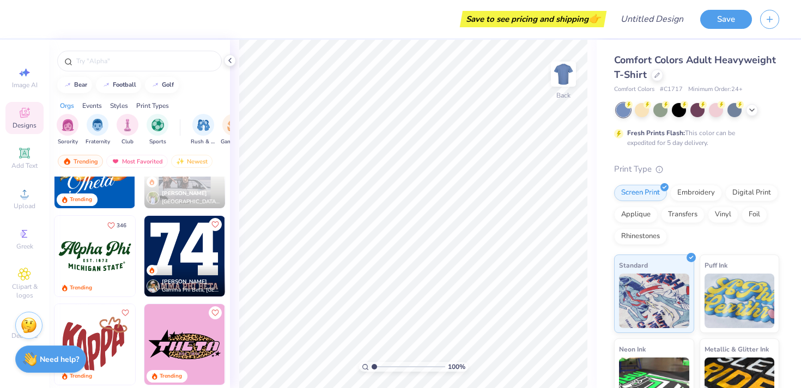
scroll to position [845, 0]
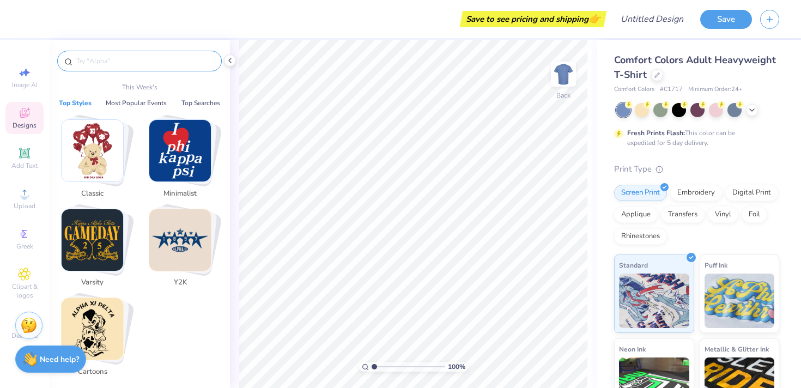
click at [175, 56] on input "text" at bounding box center [144, 61] width 139 height 11
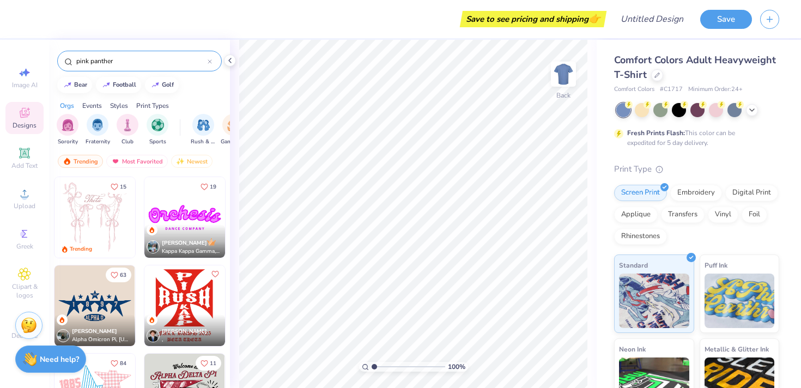
type input "pink panther"
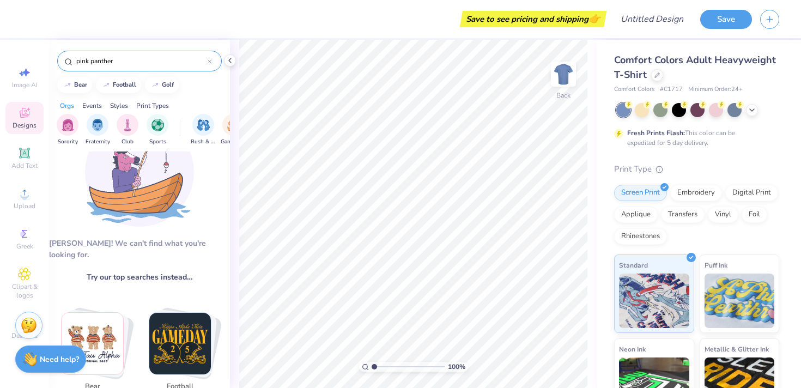
scroll to position [46, 0]
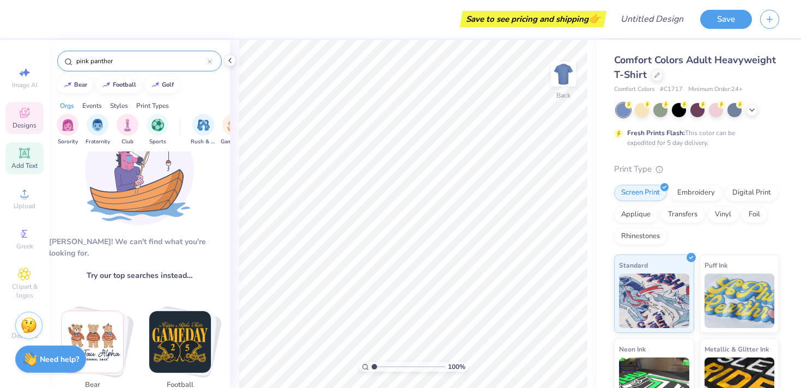
click at [23, 168] on span "Add Text" at bounding box center [24, 165] width 26 height 9
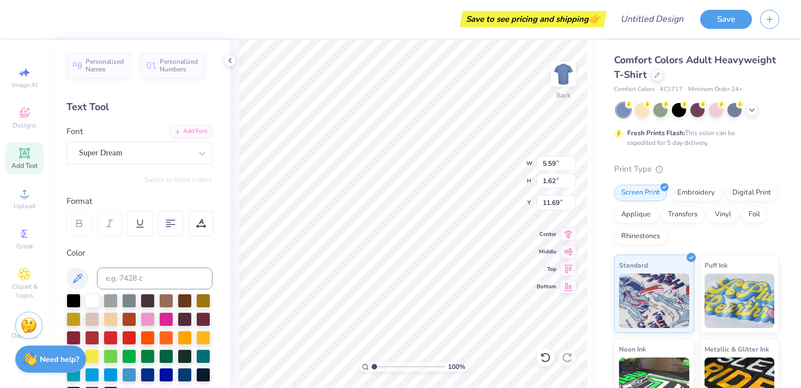
scroll to position [0, 1]
type textarea "CSI USY"
click at [141, 321] on div at bounding box center [148, 318] width 14 height 14
click at [155, 321] on div at bounding box center [148, 318] width 14 height 14
click at [169, 318] on div at bounding box center [166, 318] width 14 height 14
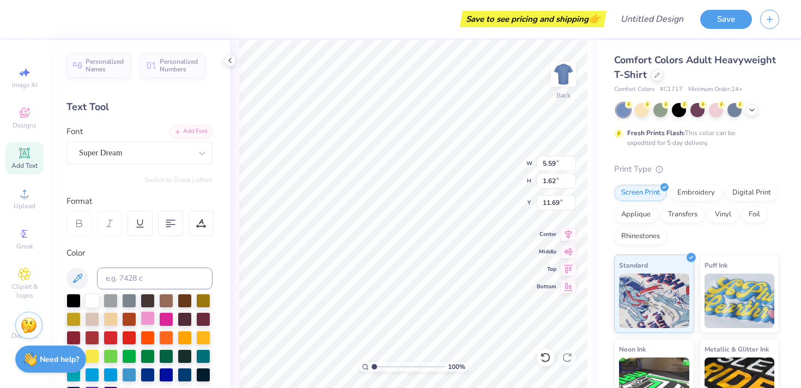
click at [149, 317] on div at bounding box center [148, 318] width 14 height 14
click at [650, 108] on div at bounding box center [697, 110] width 163 height 14
click at [648, 108] on div at bounding box center [642, 109] width 14 height 14
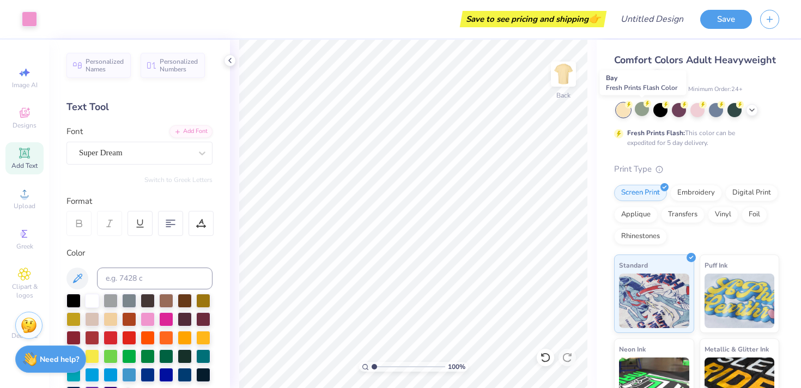
click at [648, 108] on div at bounding box center [642, 109] width 14 height 14
click at [661, 108] on div at bounding box center [660, 109] width 14 height 14
click at [681, 111] on div at bounding box center [679, 109] width 14 height 14
click at [657, 112] on div at bounding box center [660, 109] width 14 height 14
click at [676, 111] on div at bounding box center [679, 109] width 14 height 14
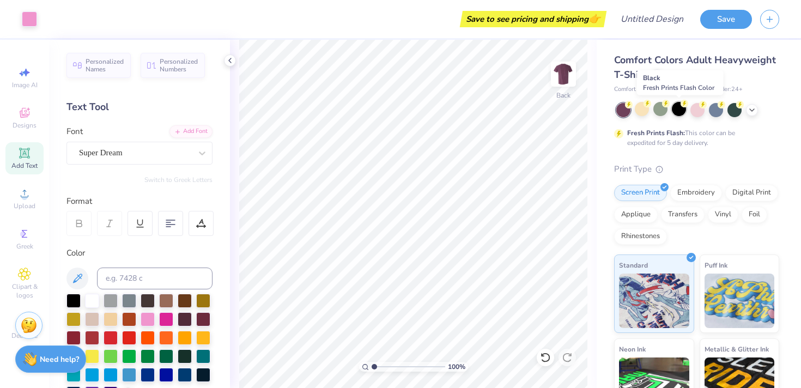
click at [677, 109] on div at bounding box center [679, 109] width 14 height 14
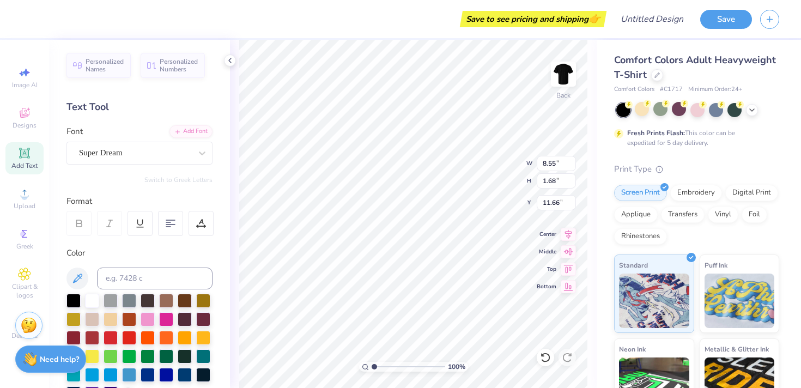
type input "3.68"
type input "4.84"
type input "0.95"
type input "4.40"
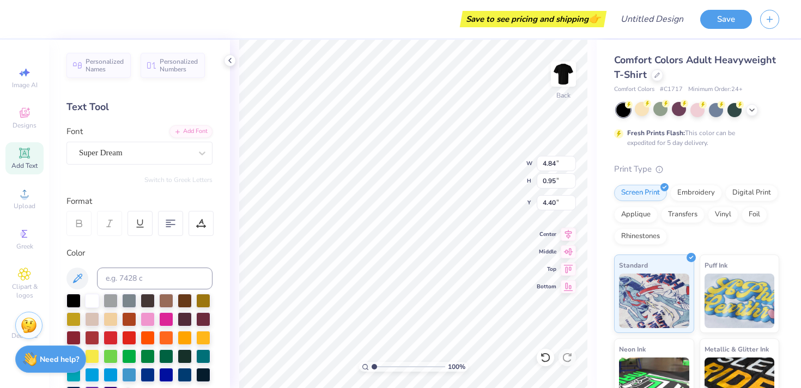
type textarea "CSI USY 2025/2026"
type input "4.47"
type input "1.67"
type input "3.68"
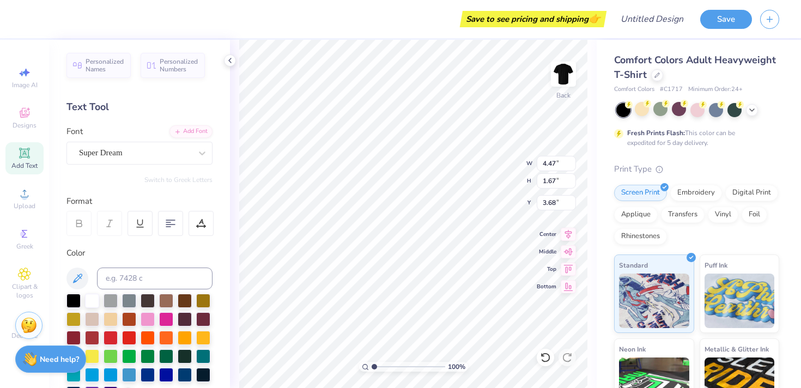
type textarea "CSI USY Board 2025/2026"
type input "3.89"
click at [574, 82] on img at bounding box center [564, 74] width 44 height 44
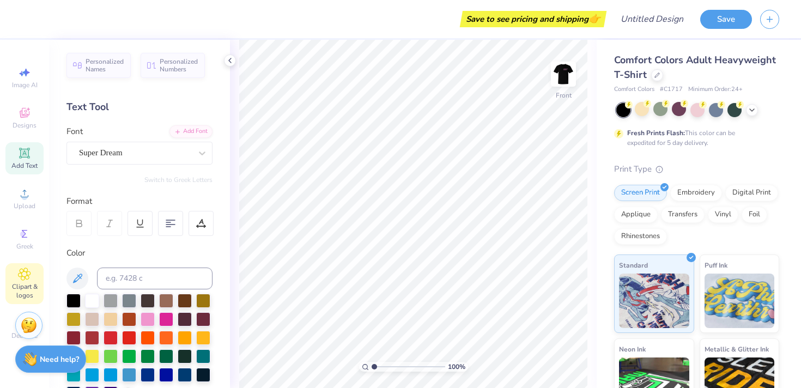
click at [28, 289] on span "Clipart & logos" at bounding box center [24, 290] width 38 height 17
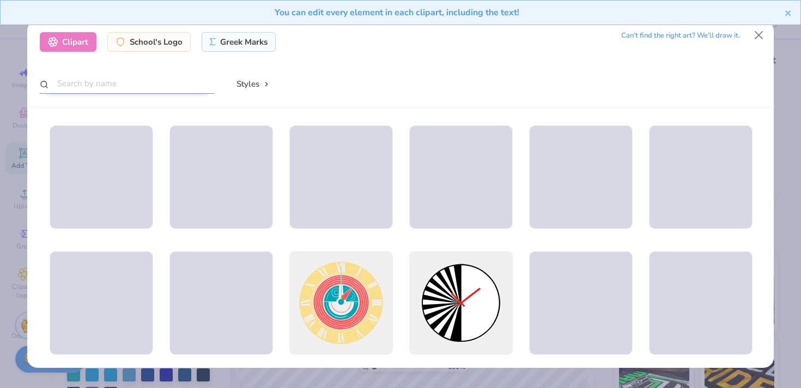
click at [129, 87] on input "text" at bounding box center [127, 84] width 174 height 20
type input "-"
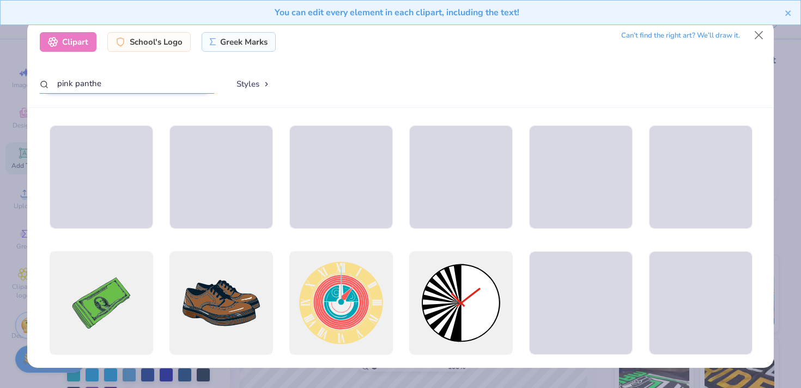
type input "pink panther"
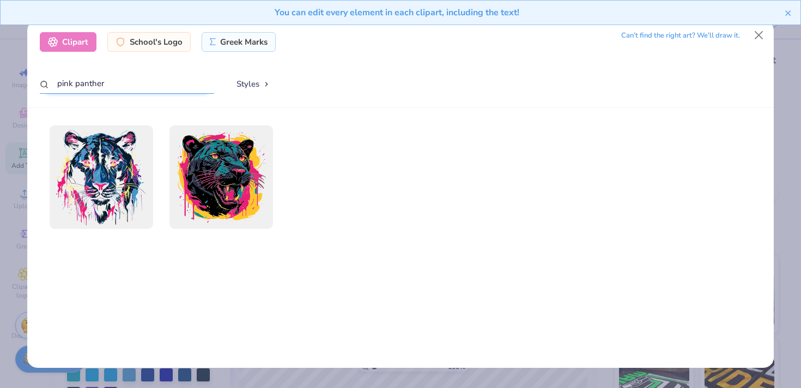
drag, startPoint x: 166, startPoint y: 89, endPoint x: 6, endPoint y: 54, distance: 163.3
click at [6, 54] on div "Clipart School's Logo Greek Marks Can’t find the right art? We’ll draw it. pink…" at bounding box center [400, 194] width 801 height 388
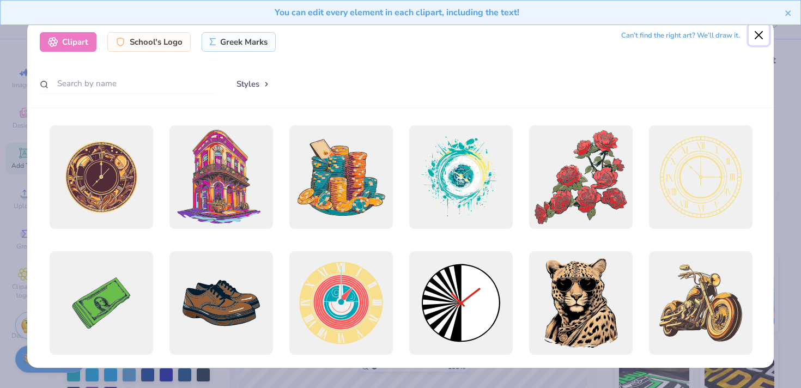
click at [755, 38] on button "Close" at bounding box center [759, 35] width 21 height 21
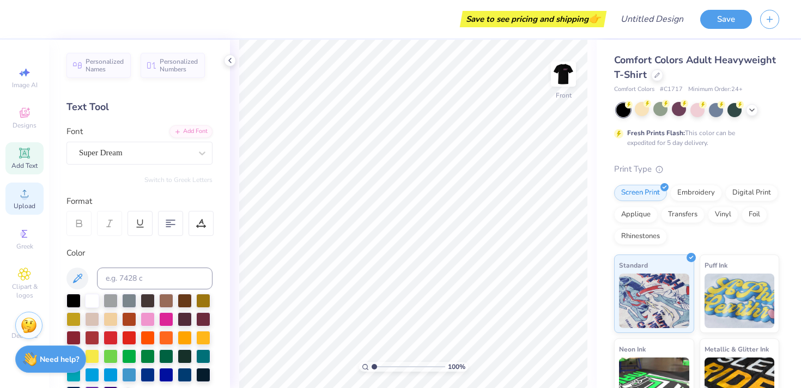
click at [23, 198] on circle at bounding box center [24, 197] width 6 height 6
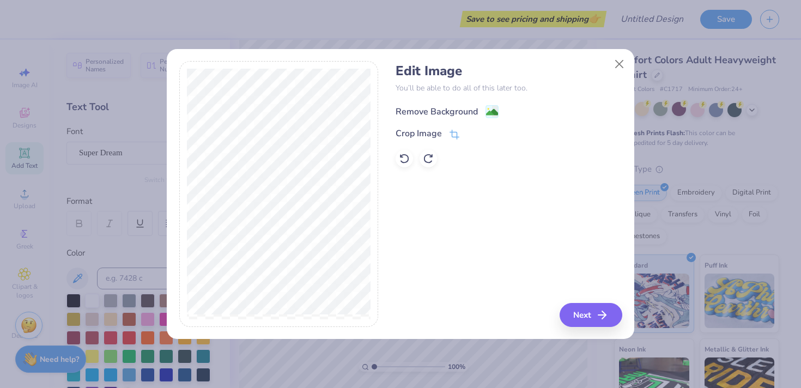
click at [434, 107] on div "Remove Background" at bounding box center [437, 111] width 82 height 13
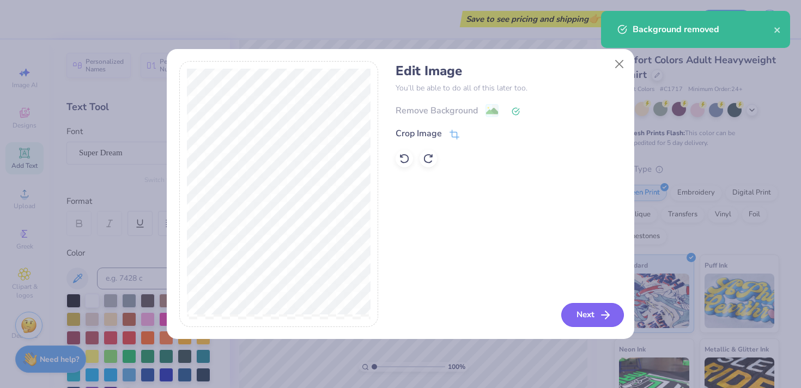
click at [591, 320] on button "Next" at bounding box center [592, 315] width 63 height 24
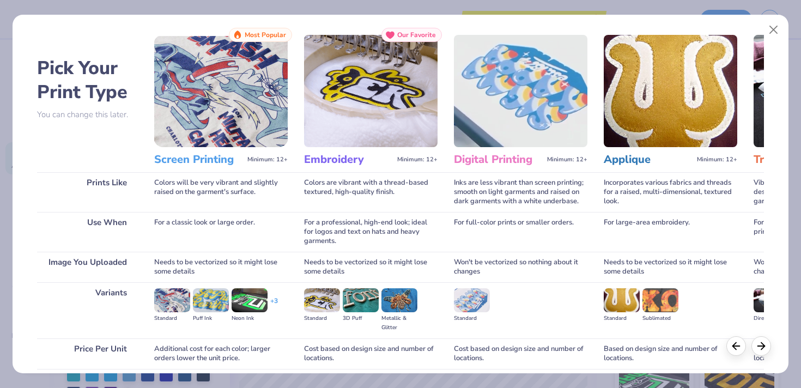
scroll to position [16, 0]
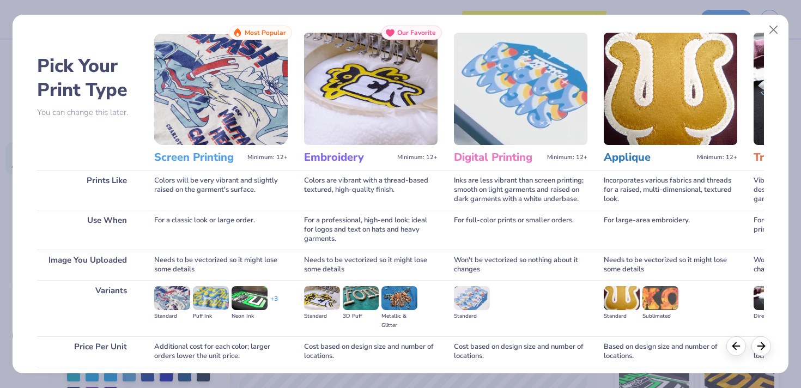
click at [201, 113] on img at bounding box center [220, 89] width 133 height 112
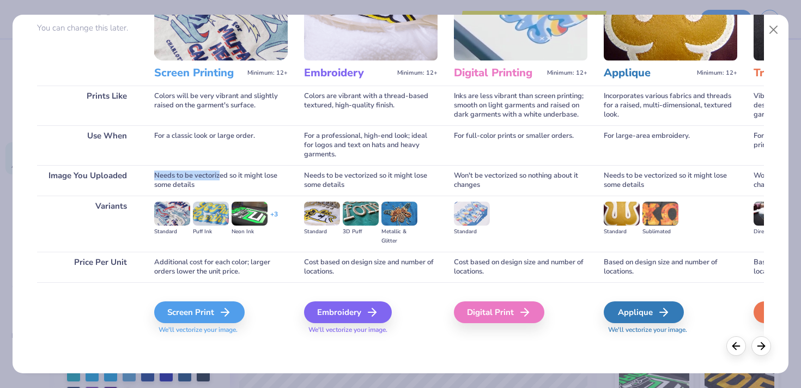
drag, startPoint x: 220, startPoint y: 176, endPoint x: 163, endPoint y: 160, distance: 58.8
click at [163, 160] on div "Screen Printing Minimum: 12+ Most Popular Colors will be very vibrant and sligh…" at bounding box center [220, 140] width 133 height 399
click at [163, 160] on div "For a classic look or large order." at bounding box center [220, 145] width 133 height 40
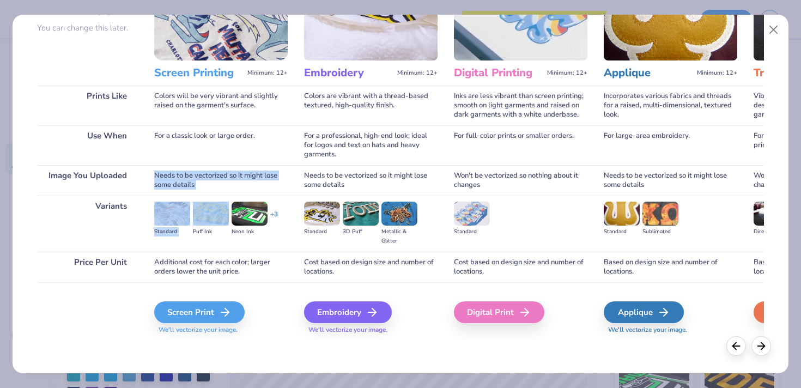
drag, startPoint x: 163, startPoint y: 160, endPoint x: 218, endPoint y: 200, distance: 67.9
click at [218, 200] on div "Screen Printing Minimum: 12+ Most Popular Colors will be very vibrant and sligh…" at bounding box center [220, 140] width 133 height 399
click at [218, 200] on div "Standard Puff Ink Neon Ink + 3" at bounding box center [220, 224] width 133 height 56
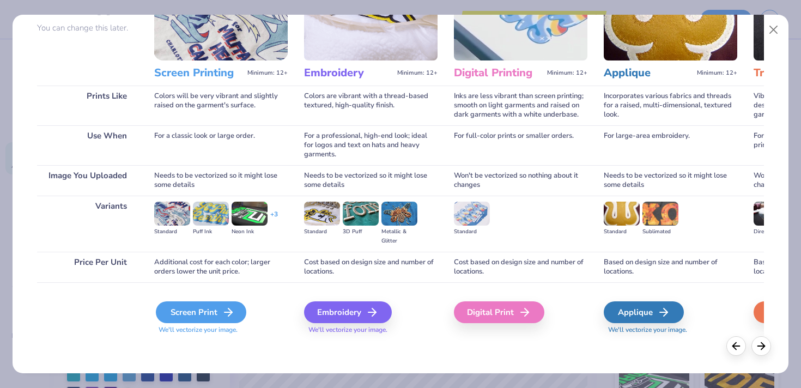
click at [229, 317] on icon at bounding box center [228, 312] width 13 height 13
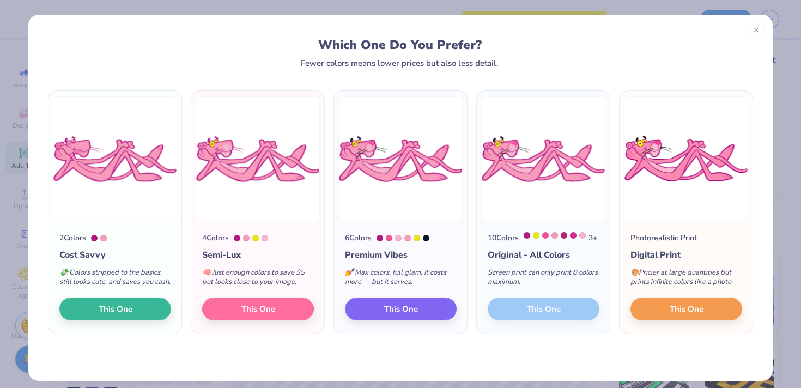
click at [430, 304] on div "6 Colors Premium Vibes 💅 Max colors, full glam. It costs more — but it serves. …" at bounding box center [400, 277] width 133 height 112
click at [423, 319] on button "This One" at bounding box center [401, 307] width 112 height 23
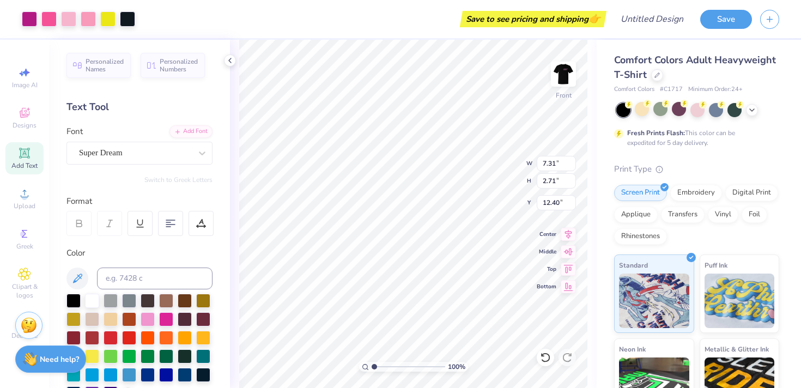
type input "8.96"
type input "3.32"
type input "11.78"
type input "12.01"
type input "4.45"
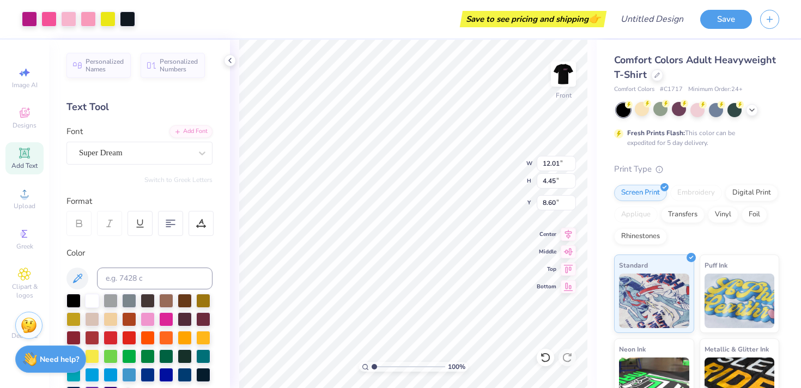
type input "9.30"
click at [566, 89] on div "Front" at bounding box center [563, 81] width 25 height 39
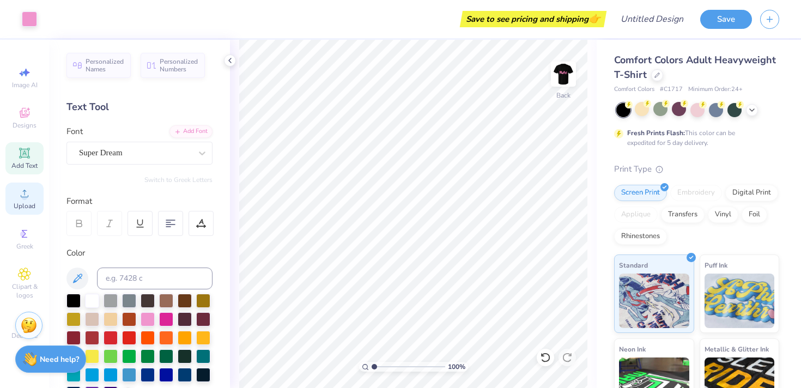
click at [25, 209] on span "Upload" at bounding box center [25, 206] width 22 height 9
click at [564, 67] on img at bounding box center [564, 74] width 44 height 44
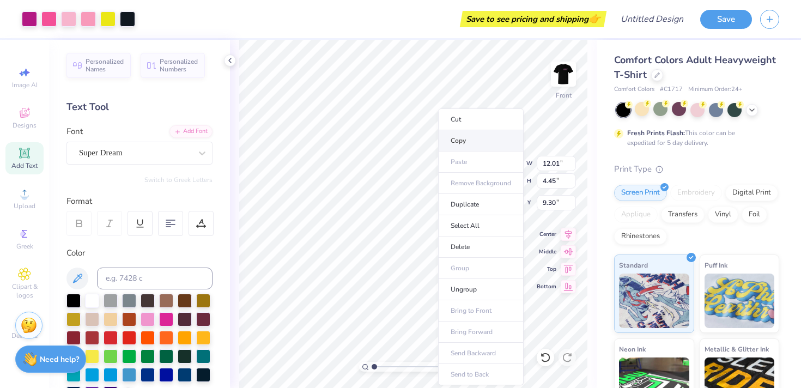
click at [464, 141] on li "Copy" at bounding box center [481, 140] width 86 height 21
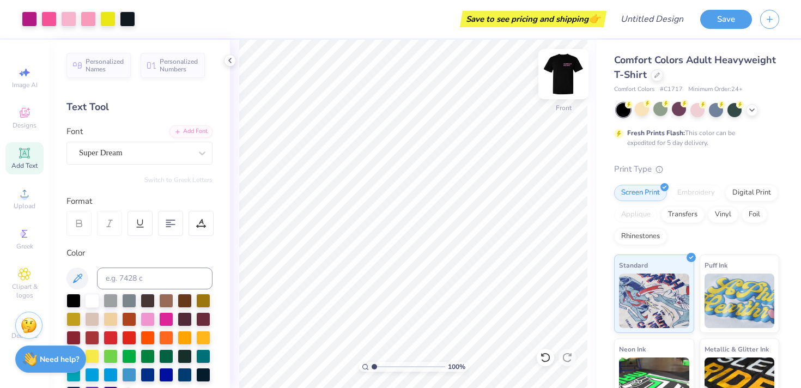
click at [557, 90] on div at bounding box center [563, 74] width 50 height 50
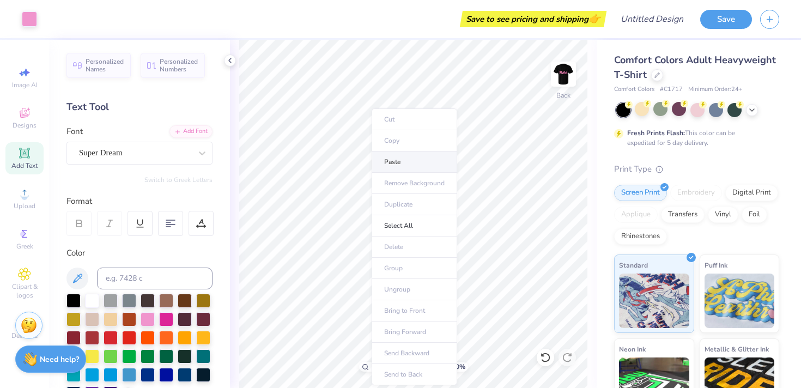
click at [391, 157] on li "Paste" at bounding box center [415, 161] width 86 height 21
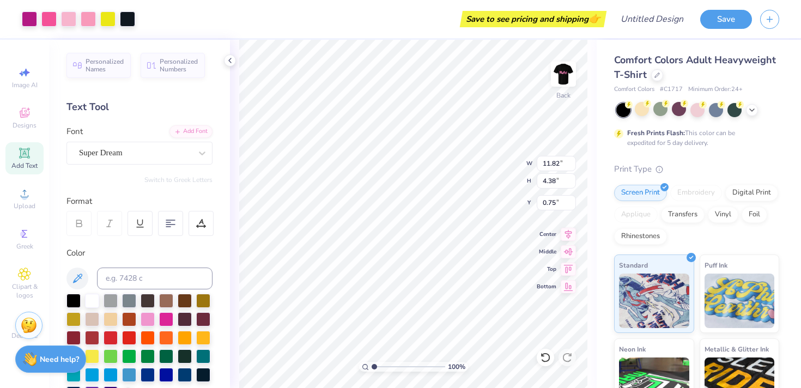
type input "3.86"
type input "1.43"
type input "3.70"
type input "5.84"
type input "1.67"
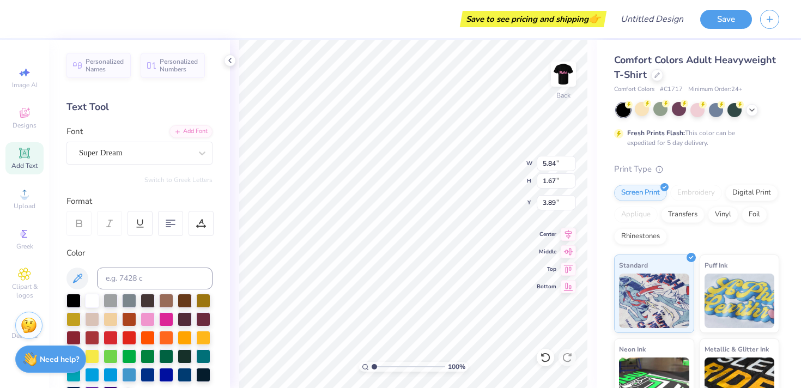
type input "4.41"
type input "3.86"
type input "1.43"
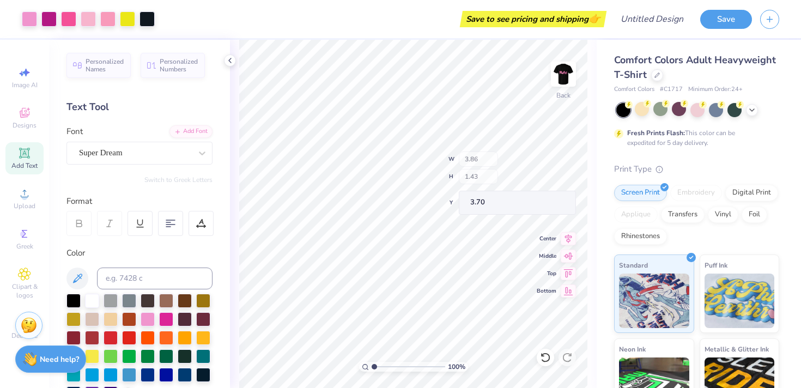
type input "3.00"
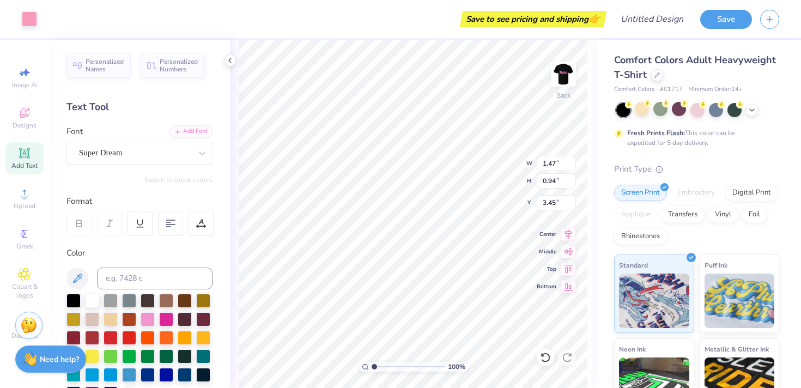
type input "0.39"
type input "0.19"
type input "2.32"
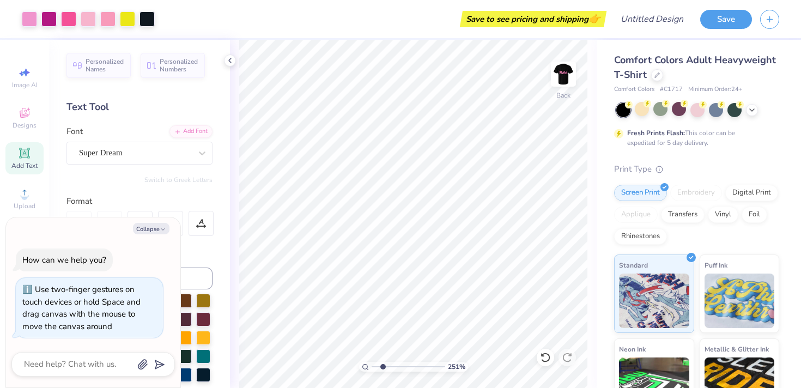
drag, startPoint x: 373, startPoint y: 364, endPoint x: 381, endPoint y: 359, distance: 10.3
type input "2.08"
click at [381, 362] on input "range" at bounding box center [409, 367] width 74 height 10
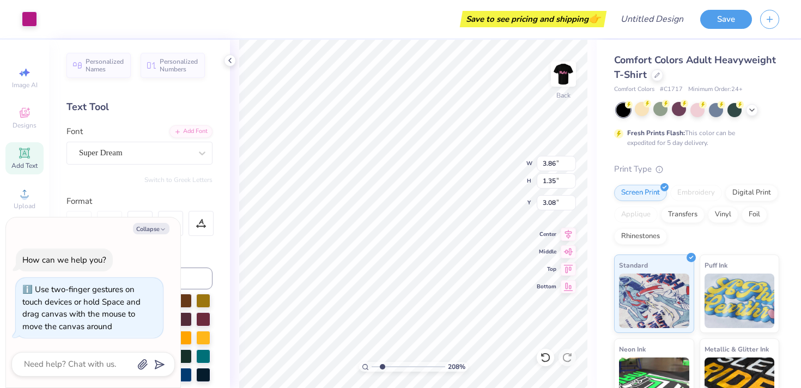
type textarea "x"
type input "2.80"
type textarea "x"
type input "3.38"
type input "1.18"
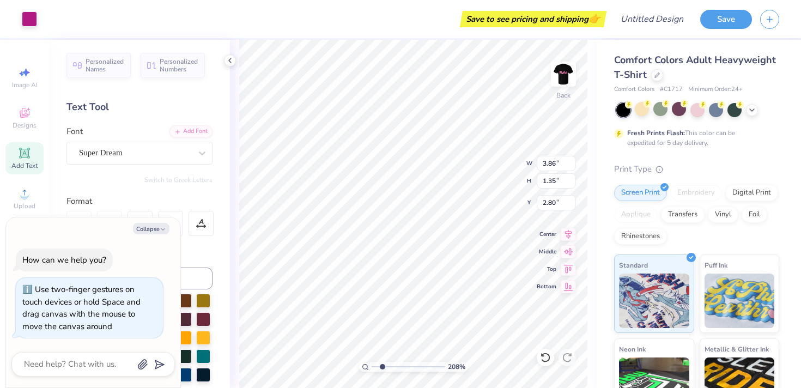
type input "2.97"
type textarea "x"
type input "4.36"
type textarea "x"
type input "3.86"
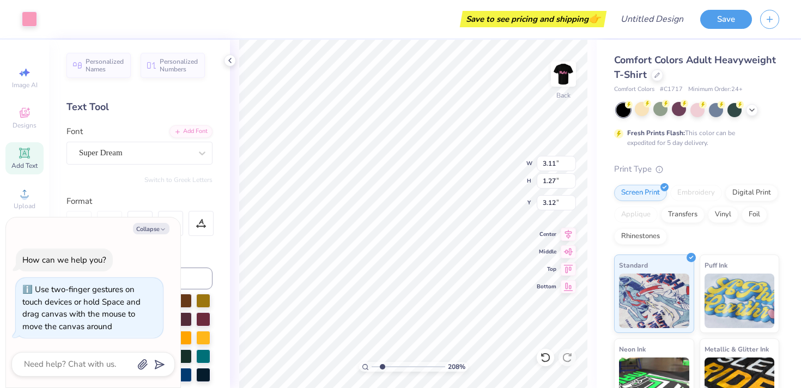
type textarea "x"
type input "2.26"
type input "0.93"
type input "3.47"
type textarea "x"
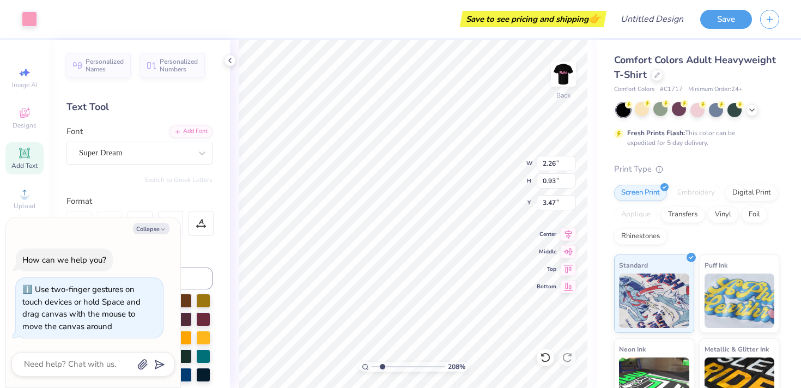
type input "2.76"
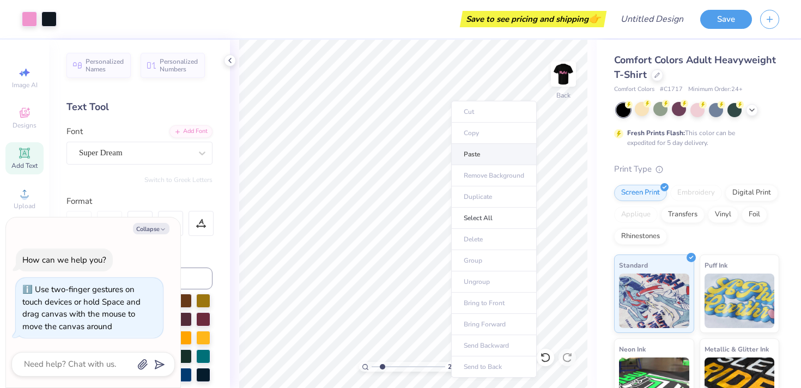
click at [472, 160] on li "Paste" at bounding box center [494, 154] width 86 height 21
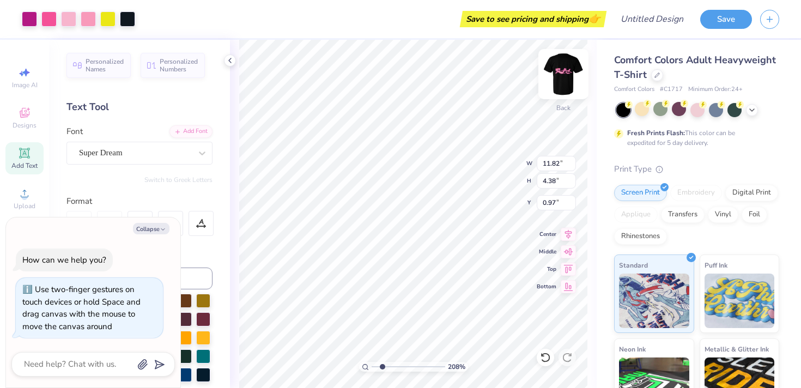
type textarea "x"
type input "2.13"
type input "0.79"
type input "4.56"
type textarea "x"
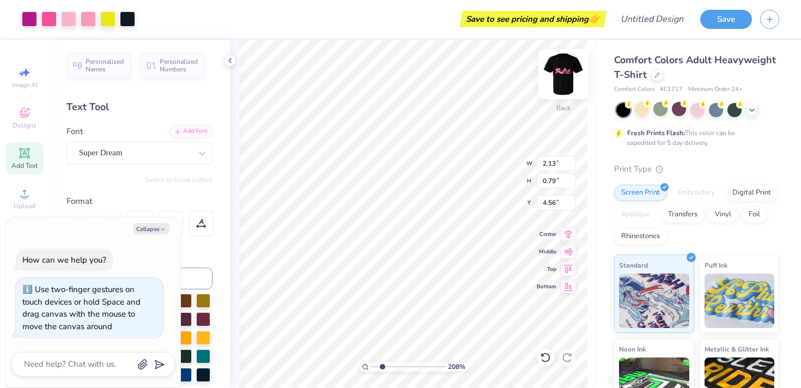
type input "3.62"
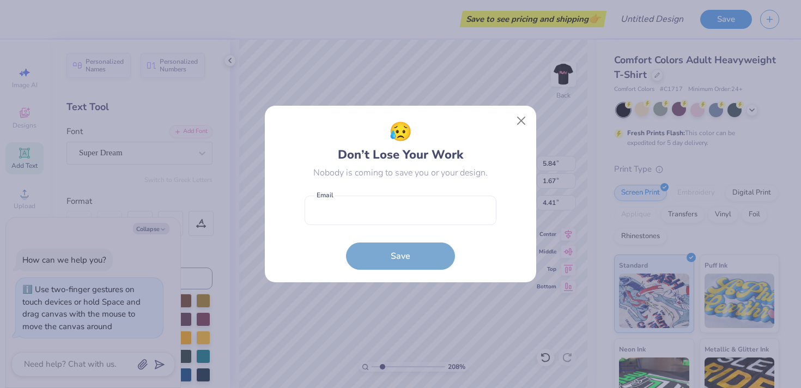
click at [456, 101] on body "Save to see pricing and shipping 👉 Design Title Save Image AI Designs Add Text …" at bounding box center [400, 194] width 801 height 388
type textarea "x"
type input "4.53"
click at [520, 117] on button "Close" at bounding box center [521, 121] width 21 height 21
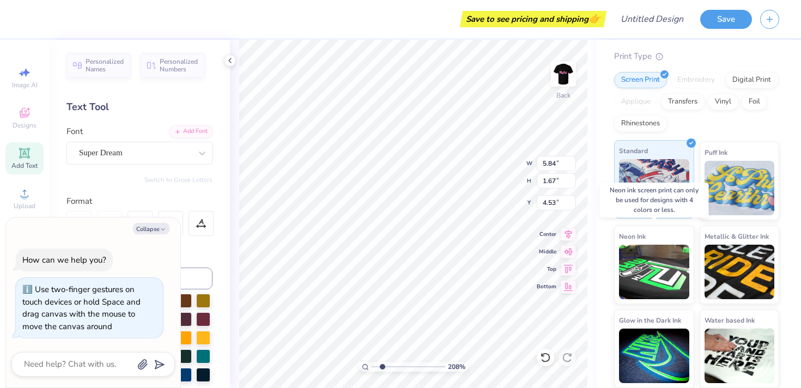
scroll to position [0, 0]
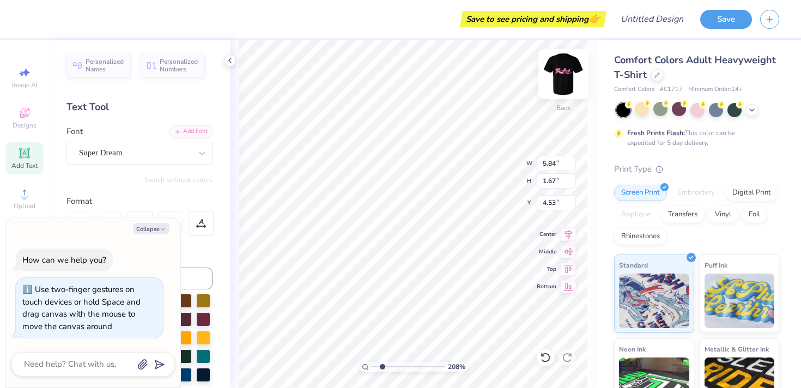
click at [562, 82] on img at bounding box center [564, 74] width 44 height 44
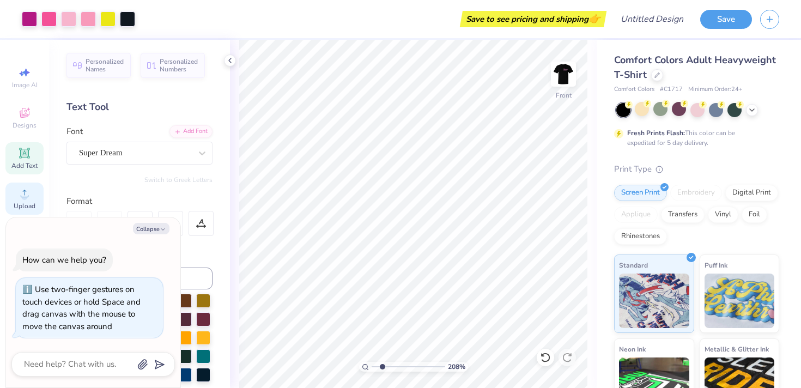
click at [28, 192] on icon at bounding box center [24, 193] width 13 height 13
click at [30, 196] on icon at bounding box center [24, 193] width 13 height 13
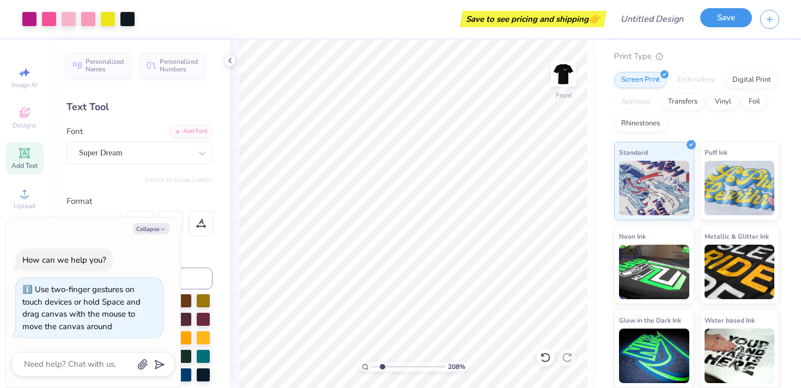
click at [739, 20] on button "Save" at bounding box center [726, 17] width 52 height 19
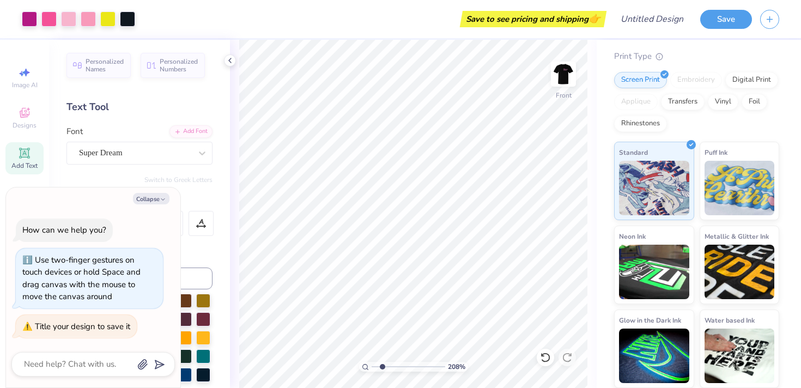
click at [596, 14] on span "👉" at bounding box center [594, 18] width 12 height 13
click at [709, 25] on button "Save" at bounding box center [726, 17] width 52 height 19
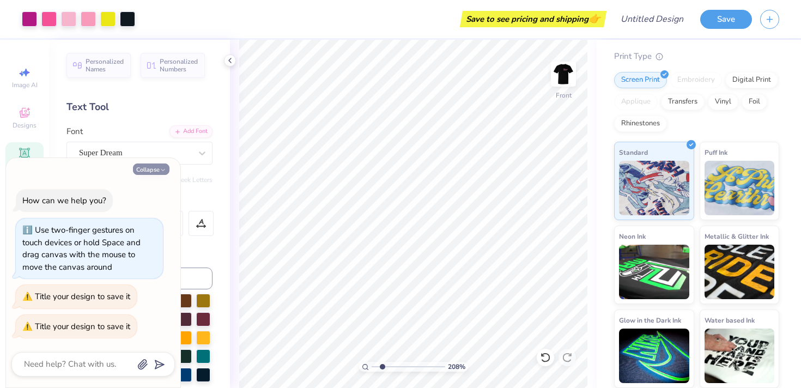
click at [153, 167] on button "Collapse" at bounding box center [151, 168] width 37 height 11
type textarea "x"
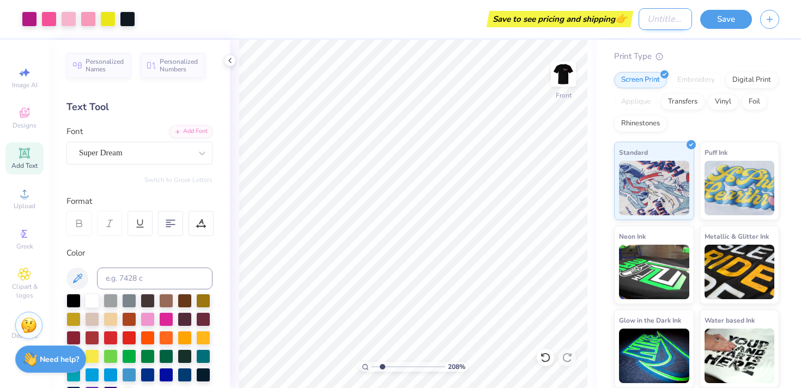
click at [641, 21] on input "Design Title" at bounding box center [665, 19] width 53 height 22
type input "usy"
click at [734, 13] on button "Save" at bounding box center [726, 17] width 52 height 19
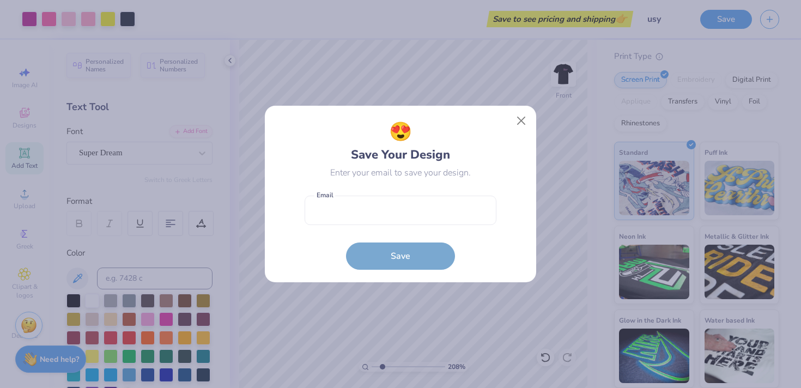
click at [428, 246] on form "Email is a required field Email Save" at bounding box center [401, 230] width 192 height 80
click at [535, 127] on div "😍 Save Your Design Enter your email to save your design. Email is a required fi…" at bounding box center [400, 194] width 271 height 177
click at [527, 123] on button "Close" at bounding box center [521, 121] width 21 height 21
